Goal: Task Accomplishment & Management: Manage account settings

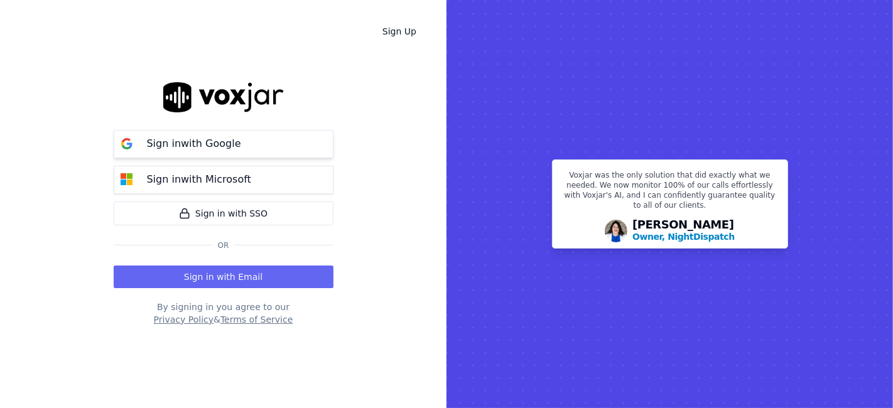
click at [213, 152] on button "Sign in with Google" at bounding box center [224, 144] width 220 height 28
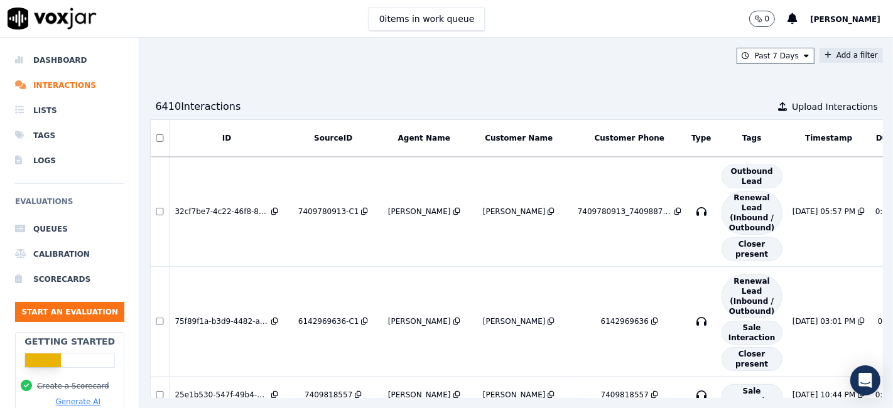
click at [819, 52] on button "Add a filter" at bounding box center [850, 55] width 63 height 15
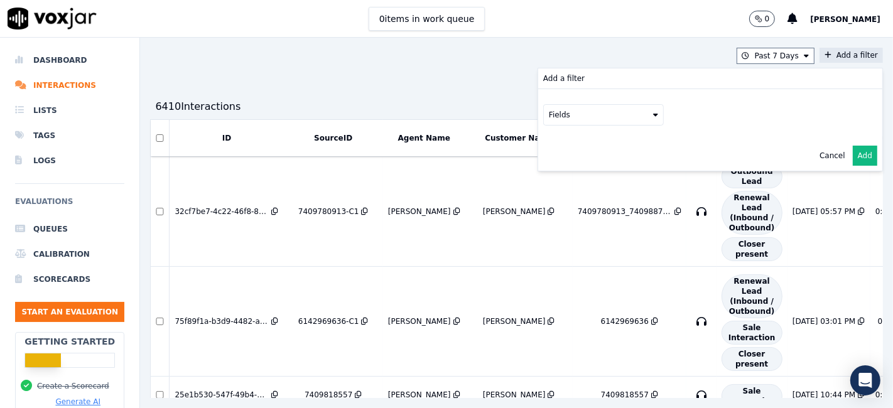
click at [568, 116] on button "Fields" at bounding box center [603, 114] width 121 height 21
click at [565, 164] on div "sourceIdentifier" at bounding box center [593, 166] width 59 height 10
click at [696, 113] on button at bounding box center [759, 113] width 181 height 19
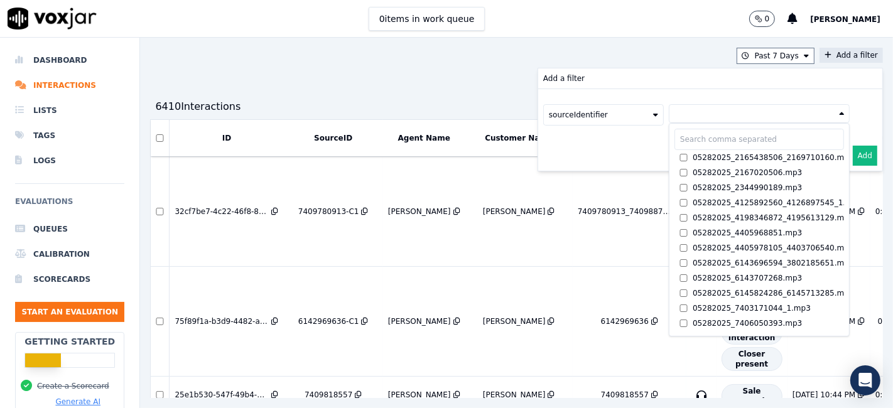
click at [674, 139] on input "text" at bounding box center [758, 139] width 169 height 21
paste input "6145950496"
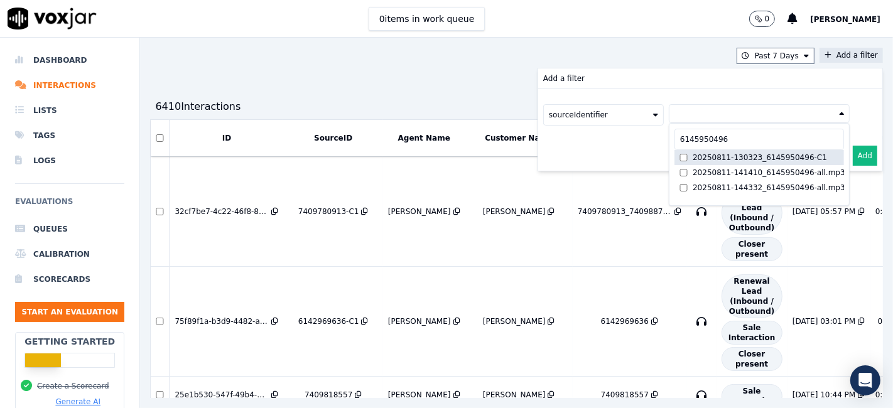
type input "6145950496"
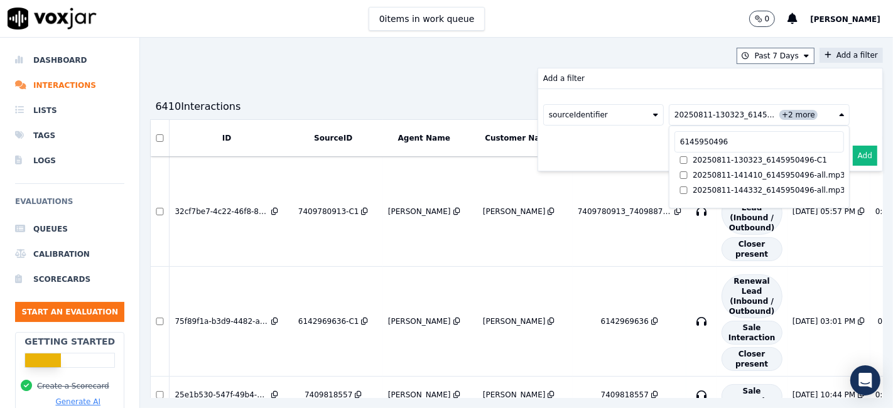
click at [853, 154] on button "Add" at bounding box center [865, 156] width 24 height 20
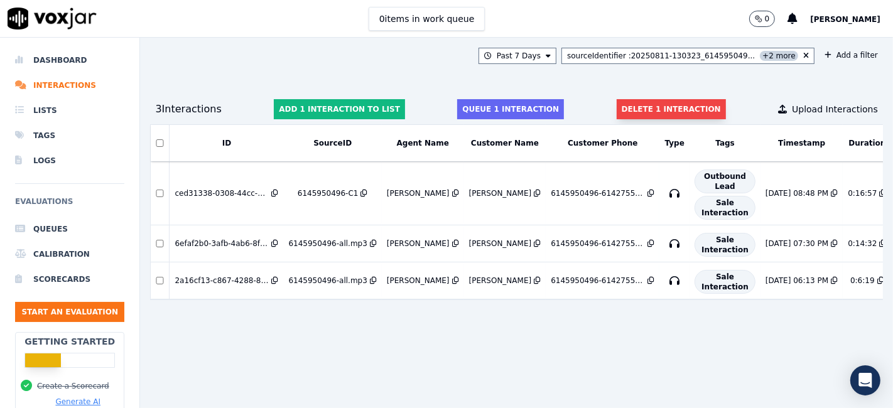
click at [655, 114] on button "Delete 1 interaction" at bounding box center [670, 109] width 109 height 20
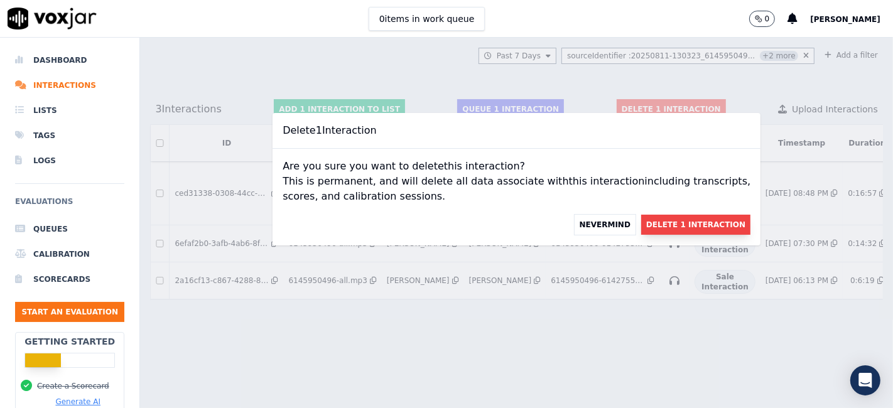
click at [660, 223] on button "Delete 1 Interaction" at bounding box center [695, 225] width 109 height 20
